Goal: Transaction & Acquisition: Purchase product/service

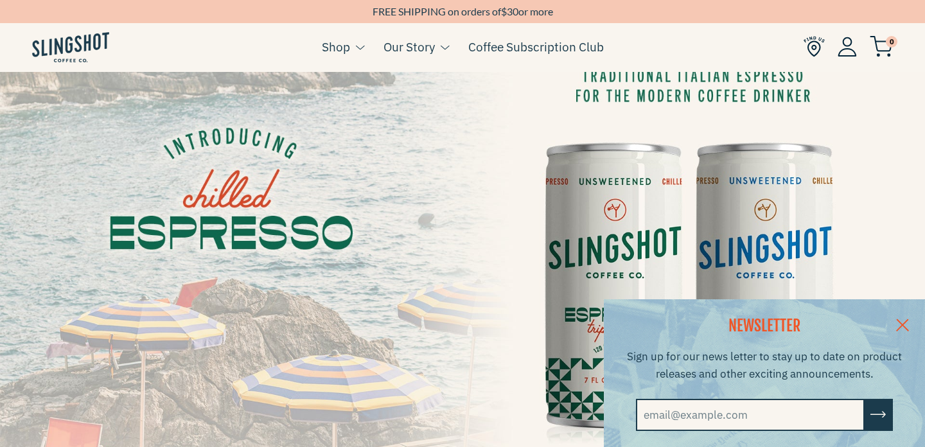
scroll to position [58, 0]
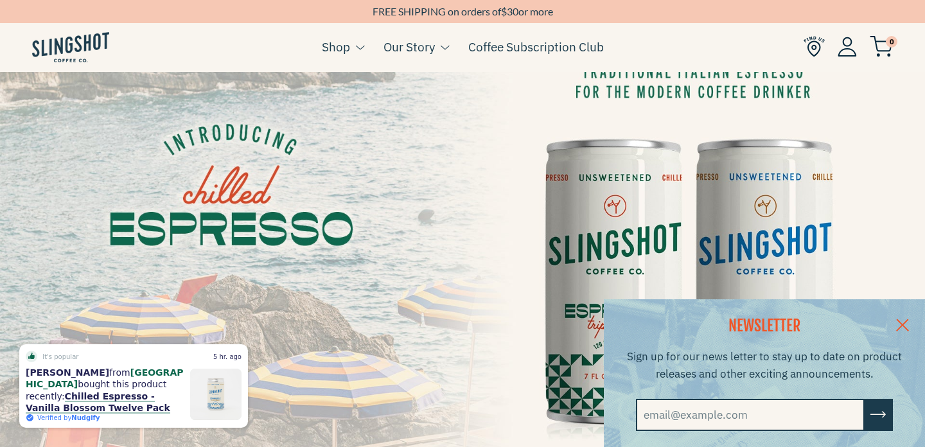
click at [902, 319] on link at bounding box center [902, 323] width 45 height 49
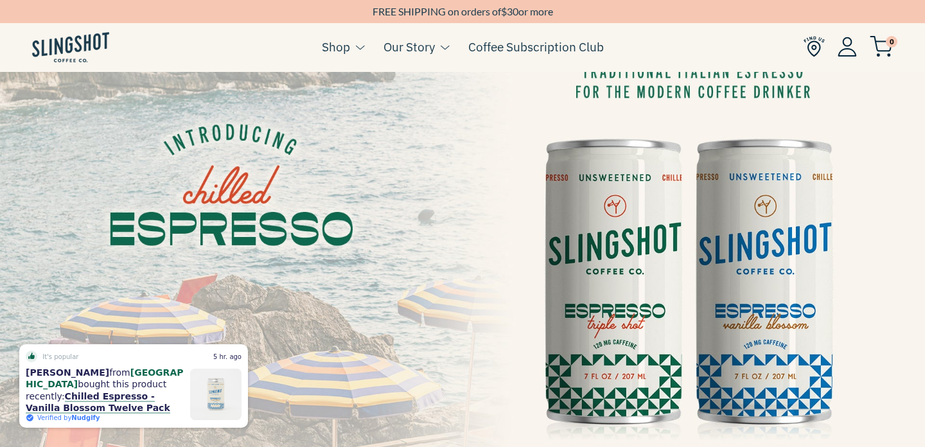
scroll to position [60, 0]
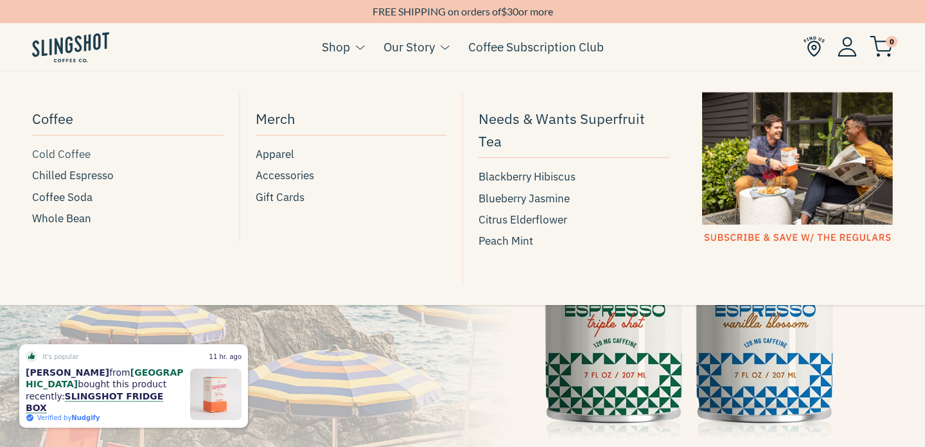
click at [60, 157] on span "Cold Coffee" at bounding box center [61, 154] width 58 height 17
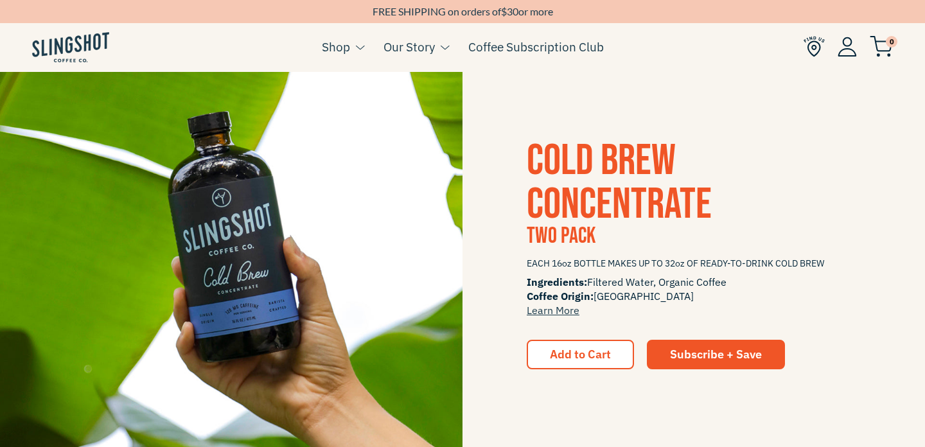
scroll to position [1668, 0]
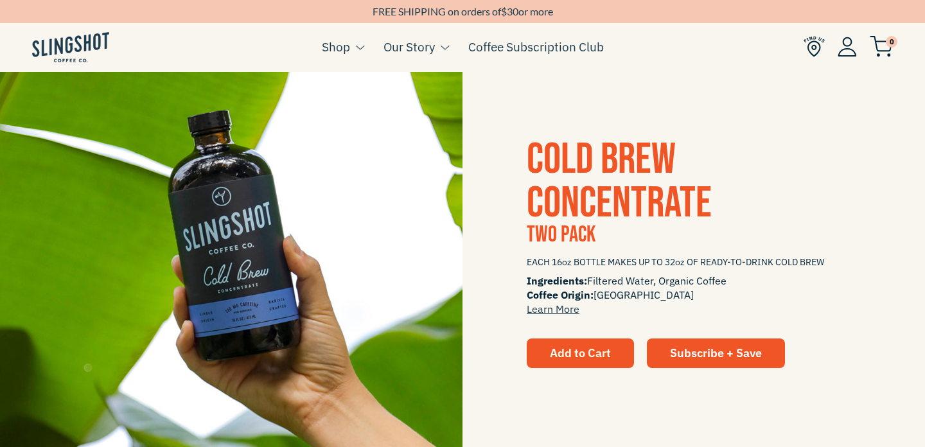
click at [553, 359] on span "Add to Cart" at bounding box center [580, 352] width 61 height 15
click at [568, 356] on span "Add to Cart" at bounding box center [580, 352] width 61 height 15
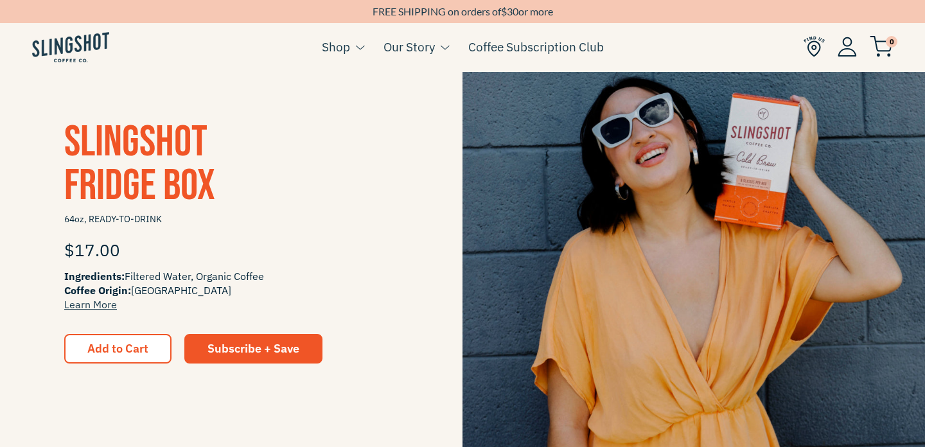
scroll to position [290, 0]
